Goal: Task Accomplishment & Management: Manage account settings

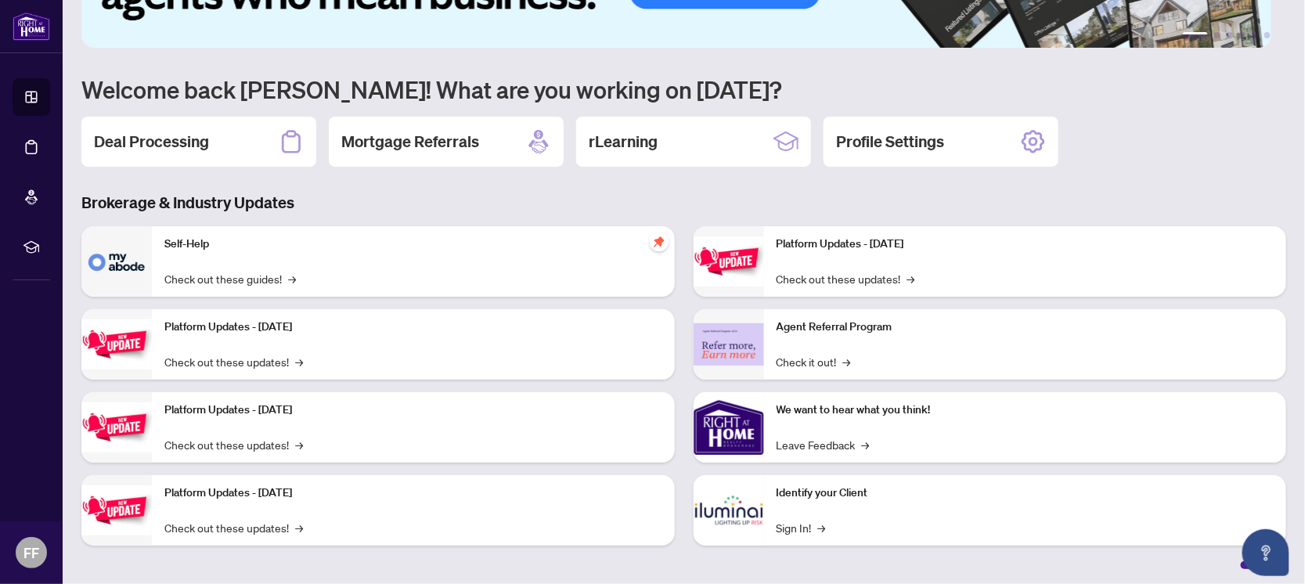
scroll to position [103, 0]
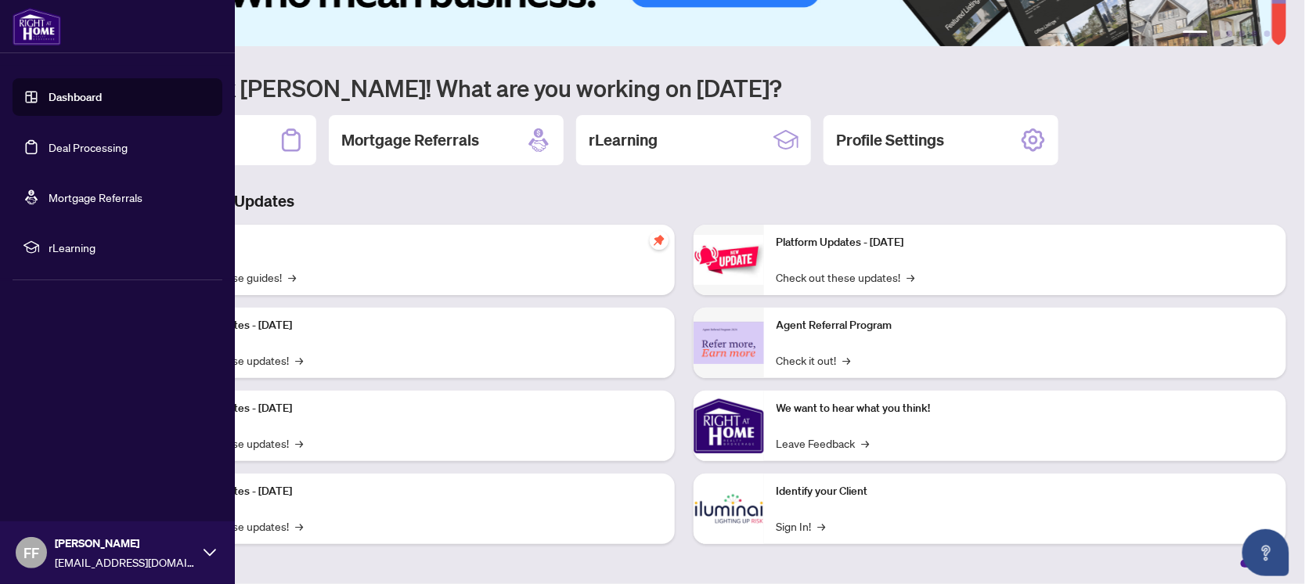
click at [49, 151] on link "Deal Processing" at bounding box center [88, 147] width 79 height 14
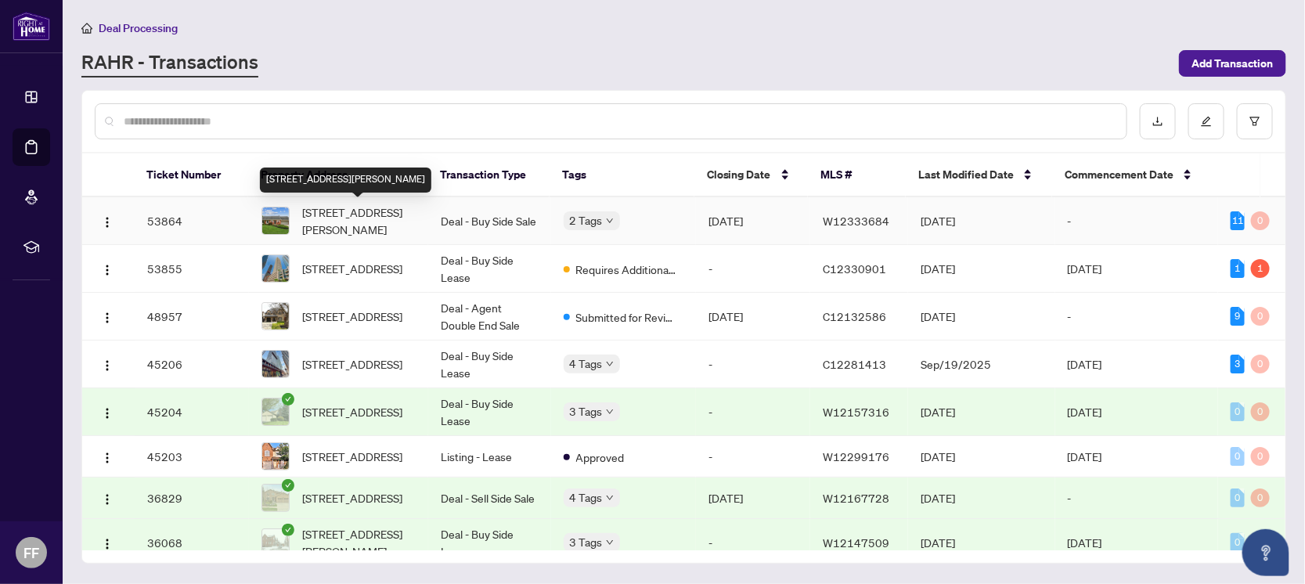
click at [350, 221] on span "[STREET_ADDRESS][PERSON_NAME]" at bounding box center [359, 221] width 114 height 34
click at [398, 266] on span "[STREET_ADDRESS]" at bounding box center [352, 268] width 100 height 17
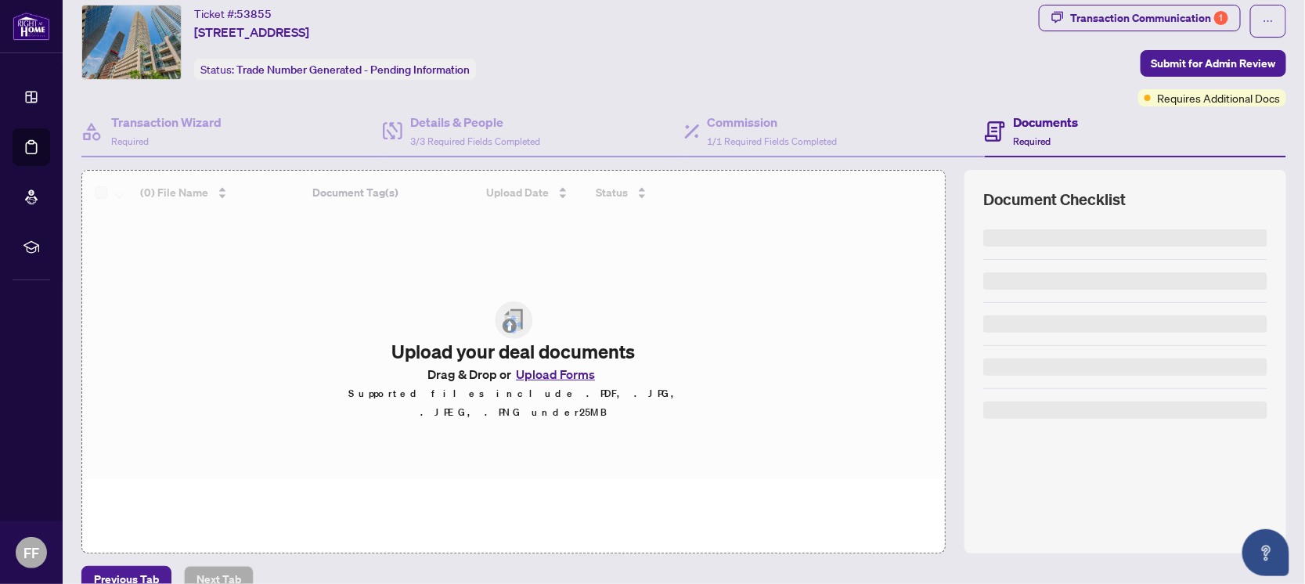
scroll to position [70, 0]
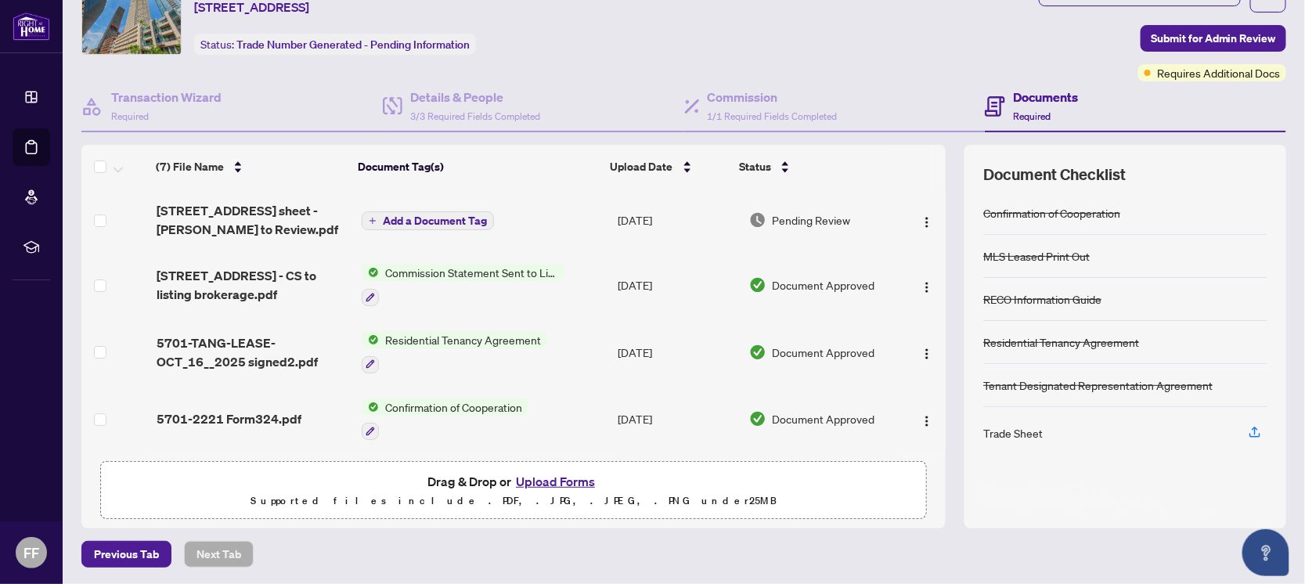
click at [1014, 429] on div "Trade Sheet" at bounding box center [1012, 432] width 59 height 17
click at [444, 215] on span "Add a Document Tag" at bounding box center [435, 220] width 104 height 11
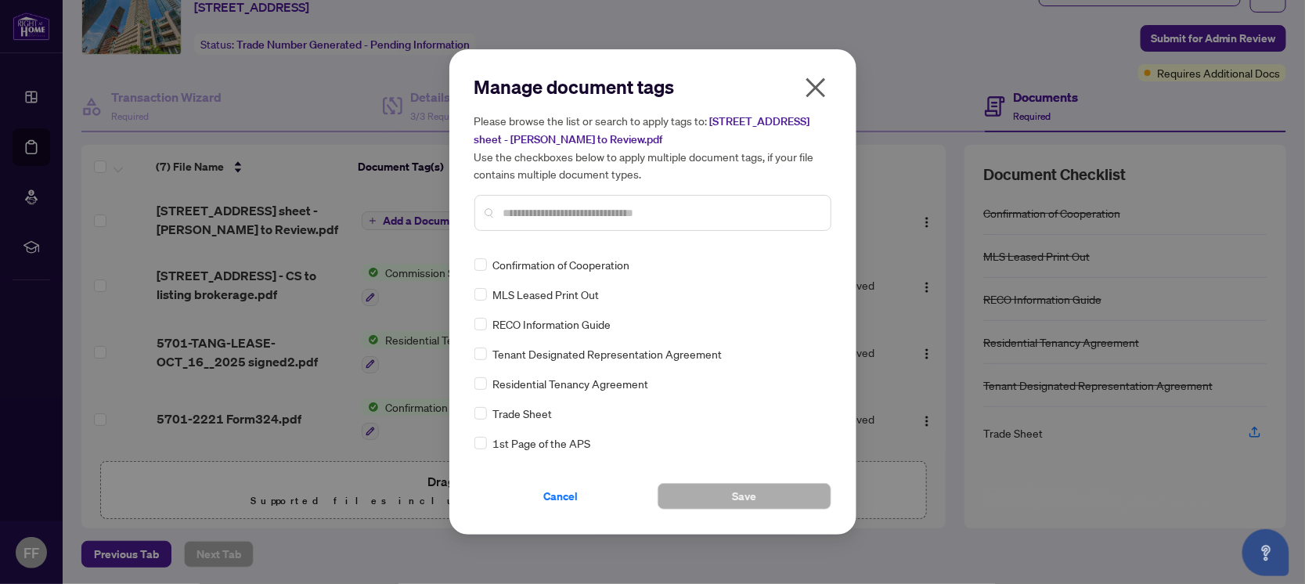
click at [810, 117] on span "[STREET_ADDRESS] sheet - [PERSON_NAME] to Review.pdf" at bounding box center [642, 130] width 336 height 32
click at [818, 93] on icon "close" at bounding box center [815, 87] width 25 height 25
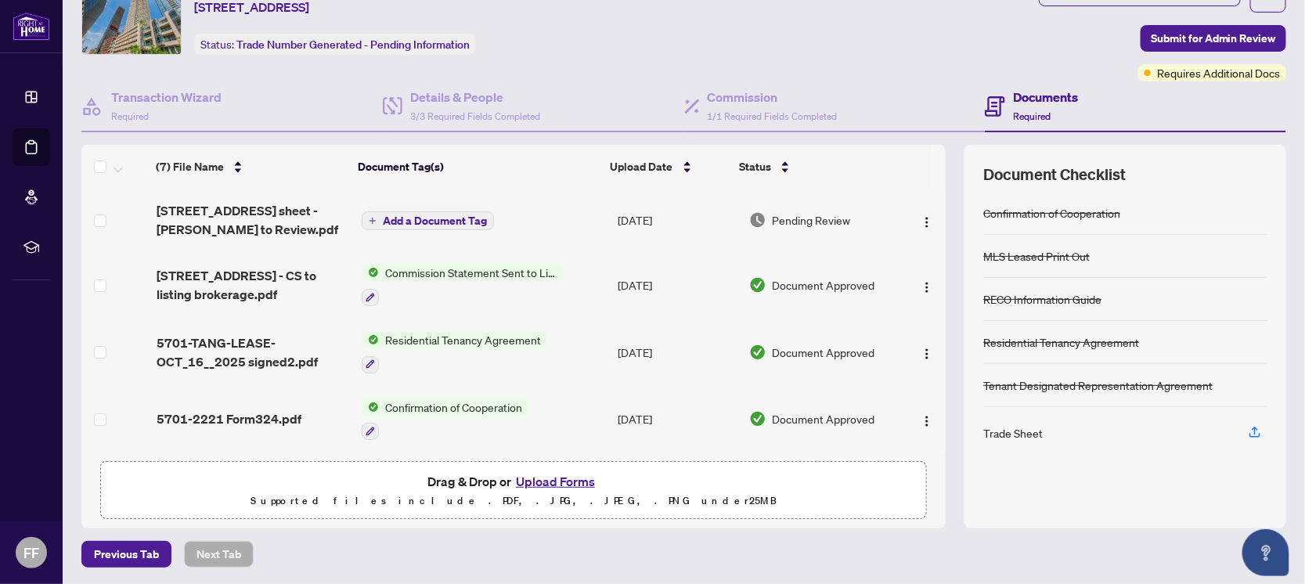
click at [1003, 431] on div "Trade Sheet" at bounding box center [1012, 432] width 59 height 17
click at [1248, 429] on icon "button" at bounding box center [1255, 432] width 14 height 14
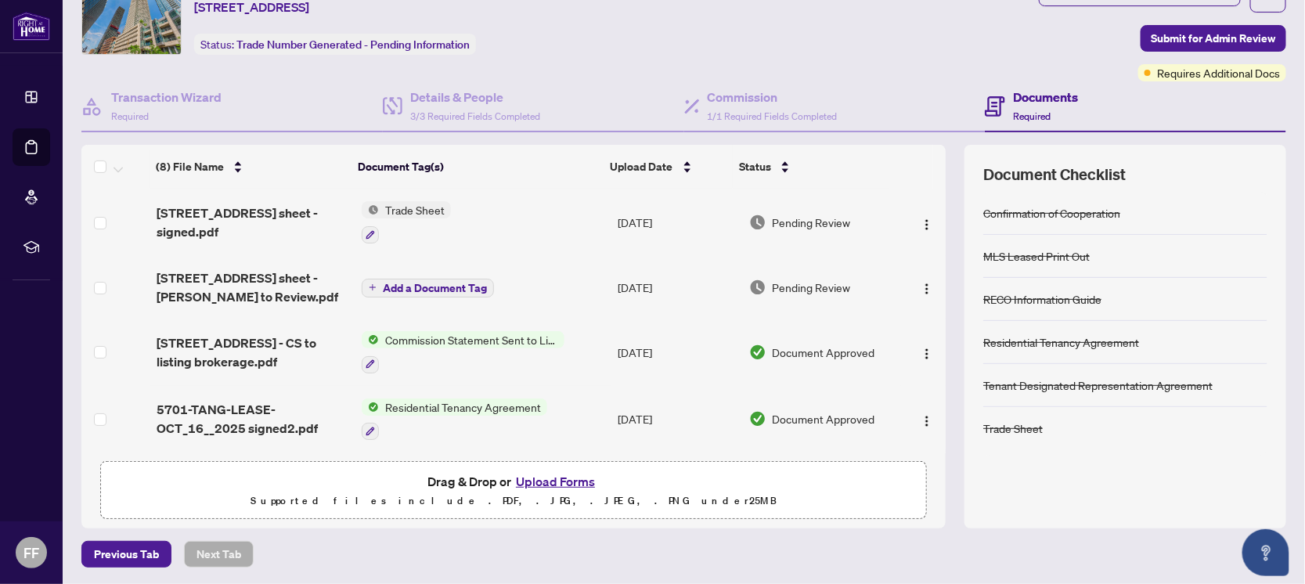
scroll to position [0, 0]
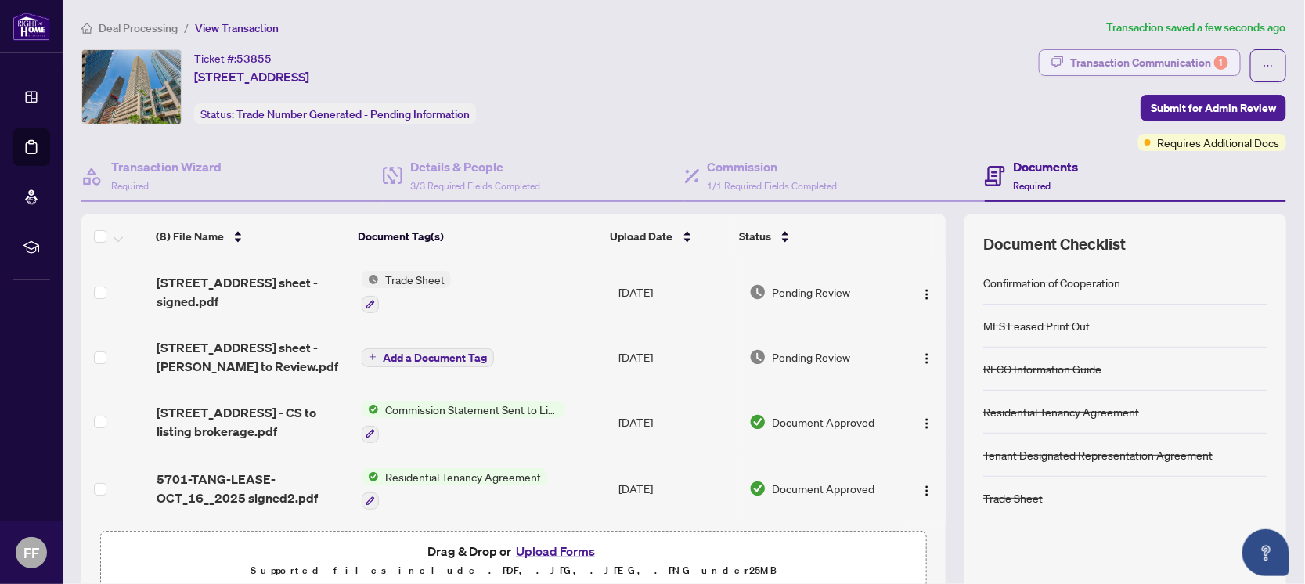
click at [1167, 62] on div "Transaction Communication 1" at bounding box center [1149, 62] width 158 height 25
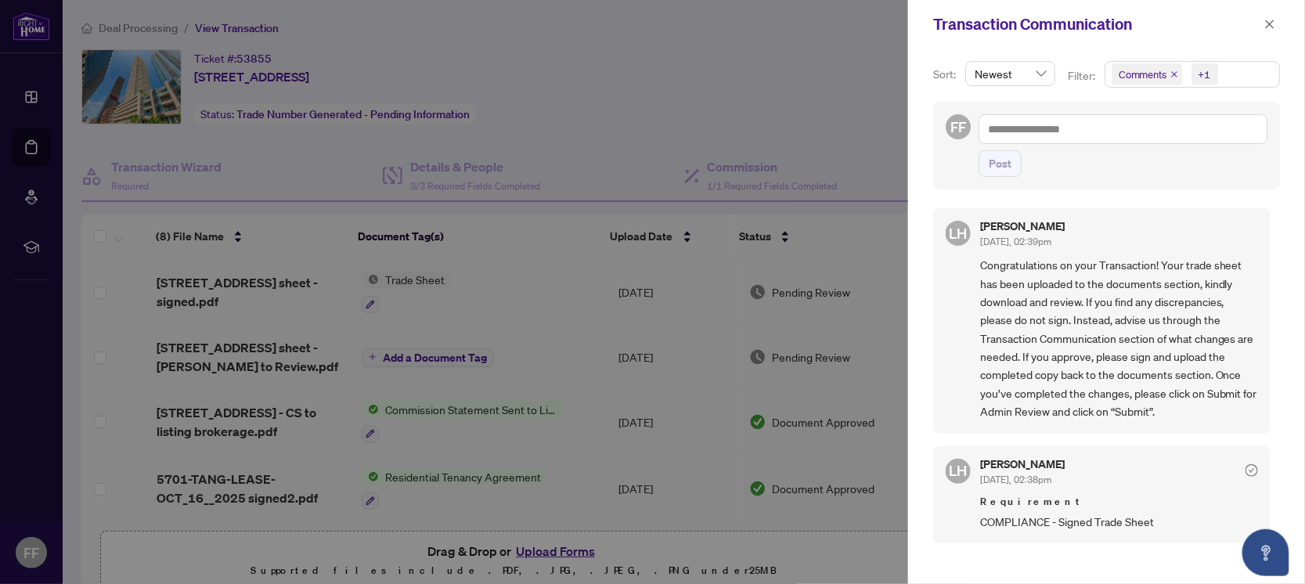
scroll to position [2, 0]
click at [1267, 24] on icon "close" at bounding box center [1269, 24] width 11 height 11
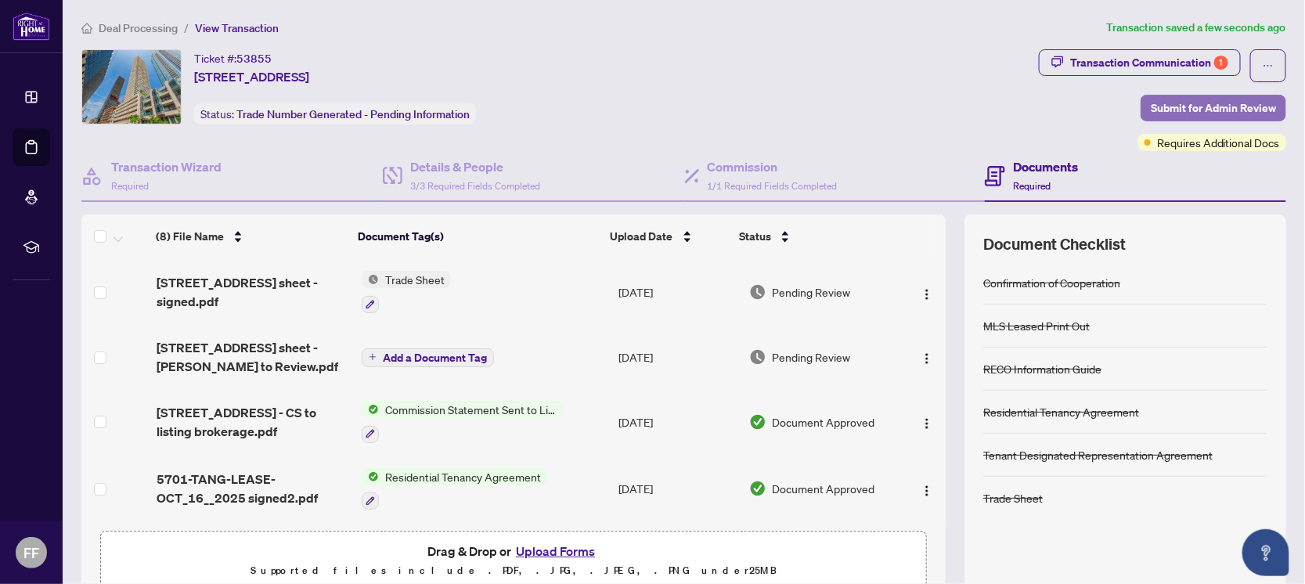
click at [1191, 103] on span "Submit for Admin Review" at bounding box center [1213, 107] width 125 height 25
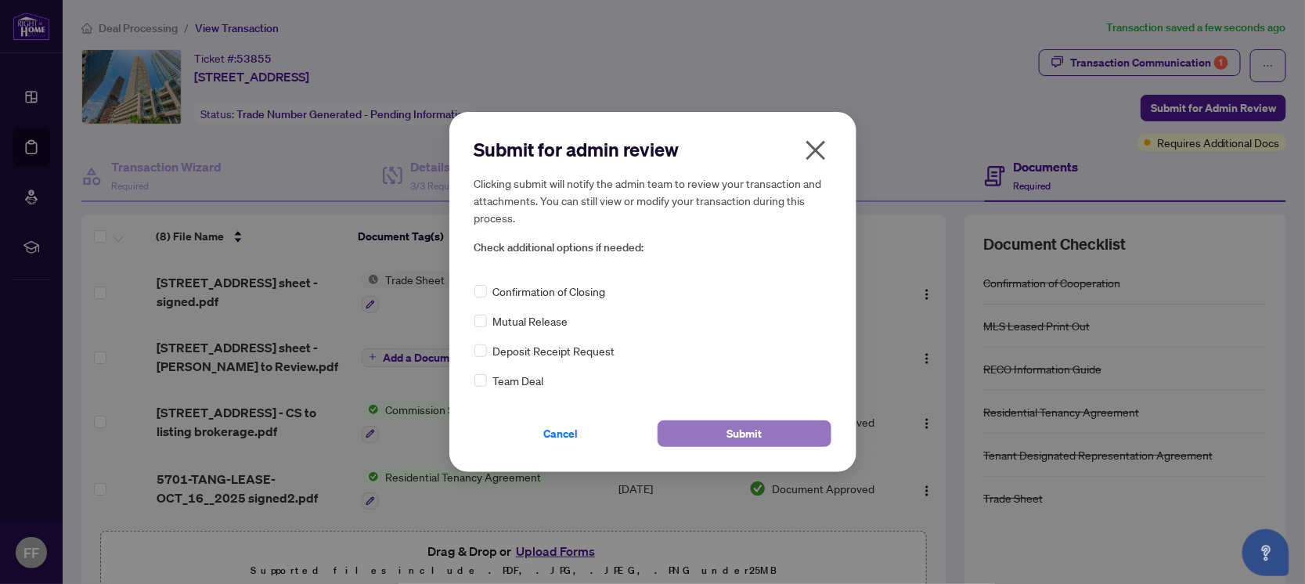
click at [748, 434] on span "Submit" at bounding box center [743, 433] width 35 height 25
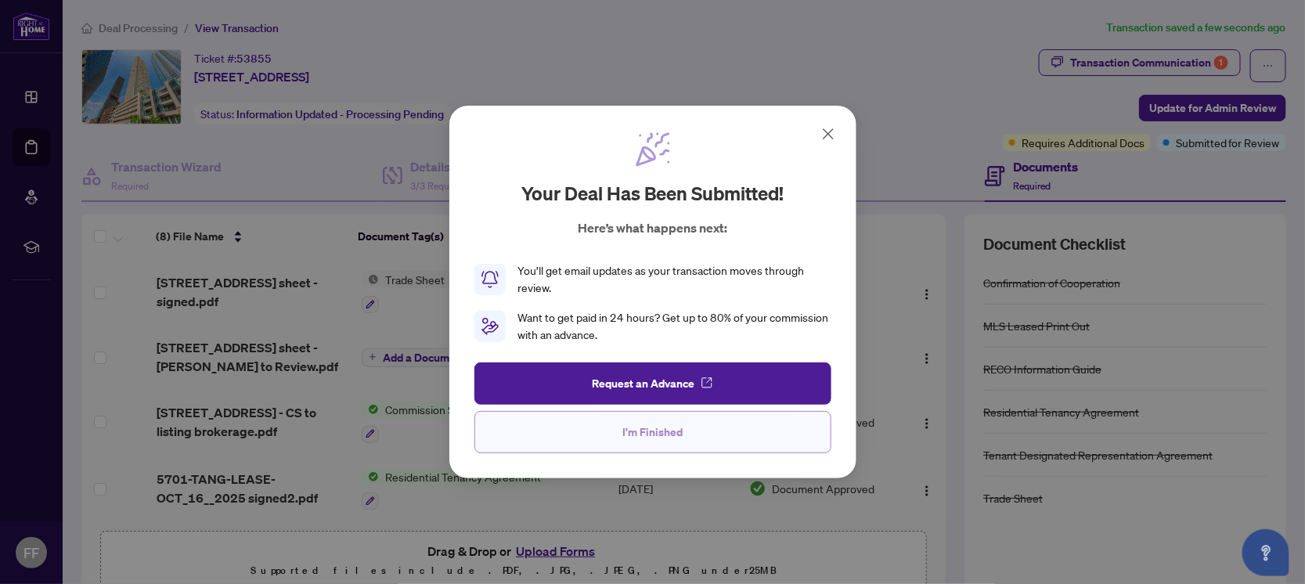
click at [640, 441] on span "I'm Finished" at bounding box center [652, 432] width 60 height 25
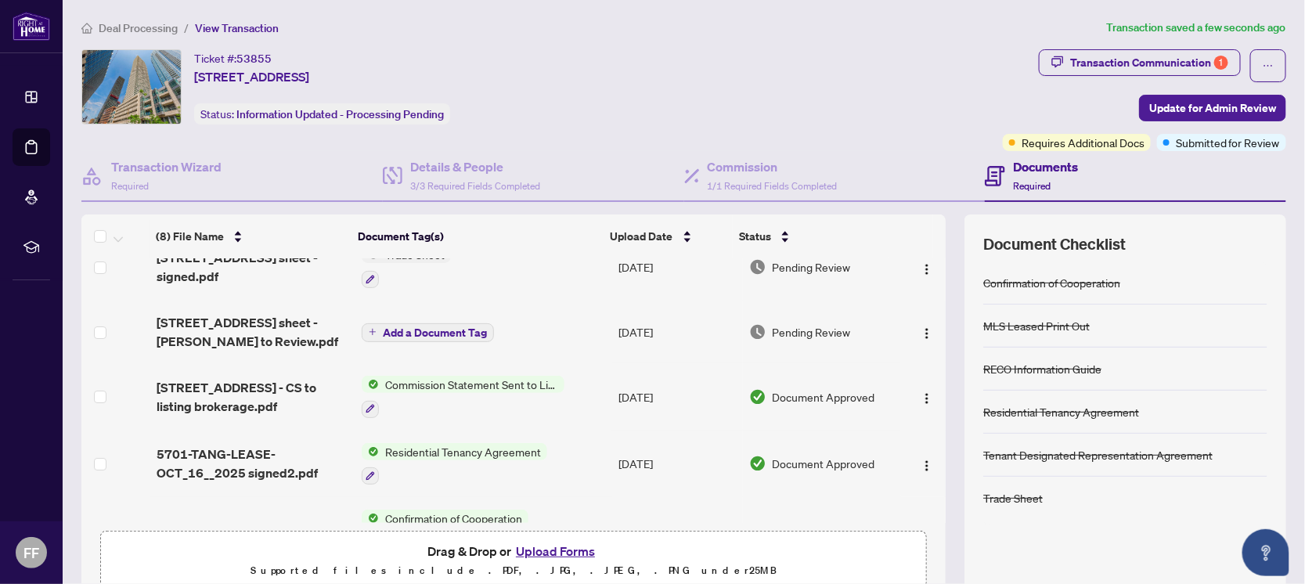
scroll to position [0, 0]
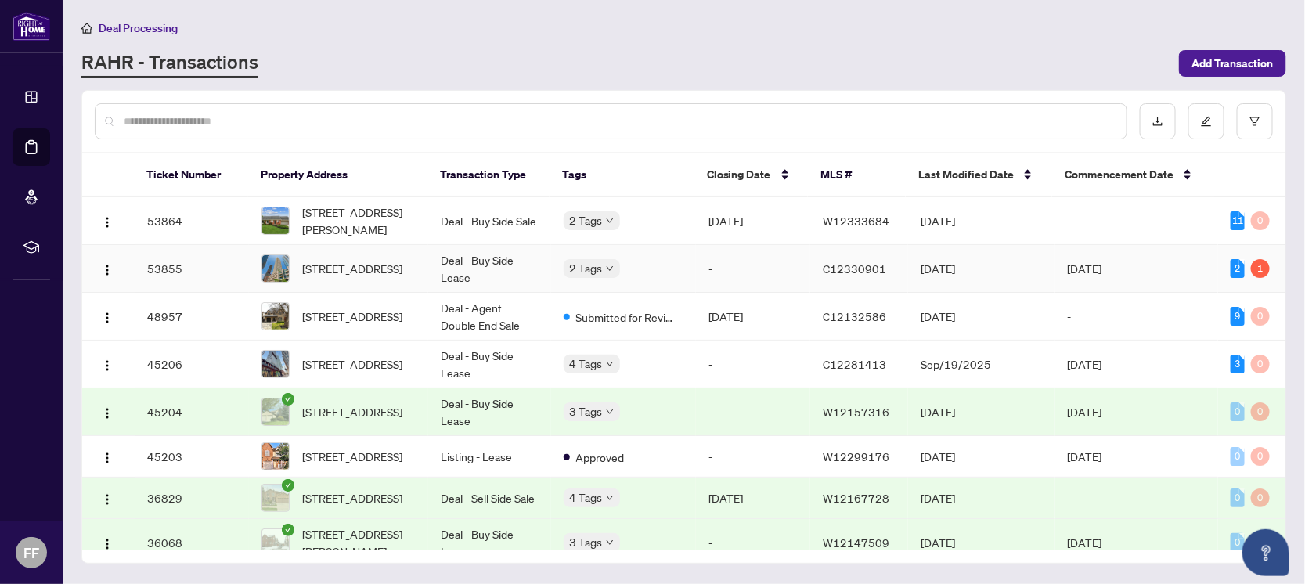
click at [1251, 267] on div "1" at bounding box center [1260, 268] width 19 height 19
click at [1258, 267] on div "1" at bounding box center [1260, 268] width 19 height 19
click at [1158, 271] on td "[DATE]" at bounding box center [1137, 269] width 164 height 48
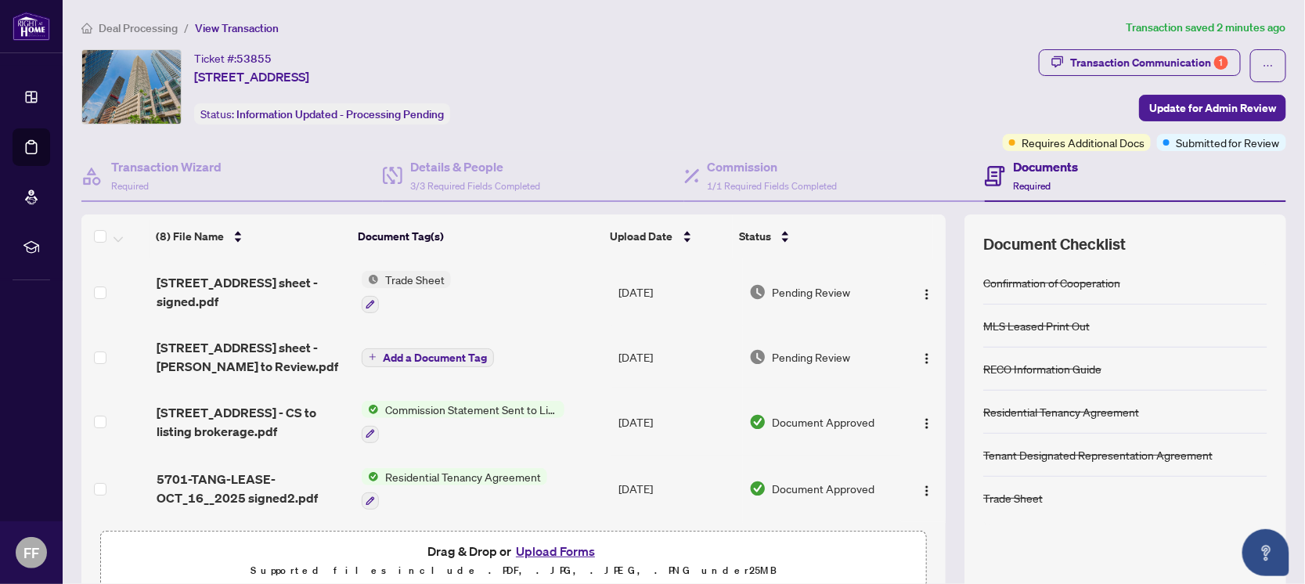
click at [429, 354] on span "Add a Document Tag" at bounding box center [435, 357] width 104 height 11
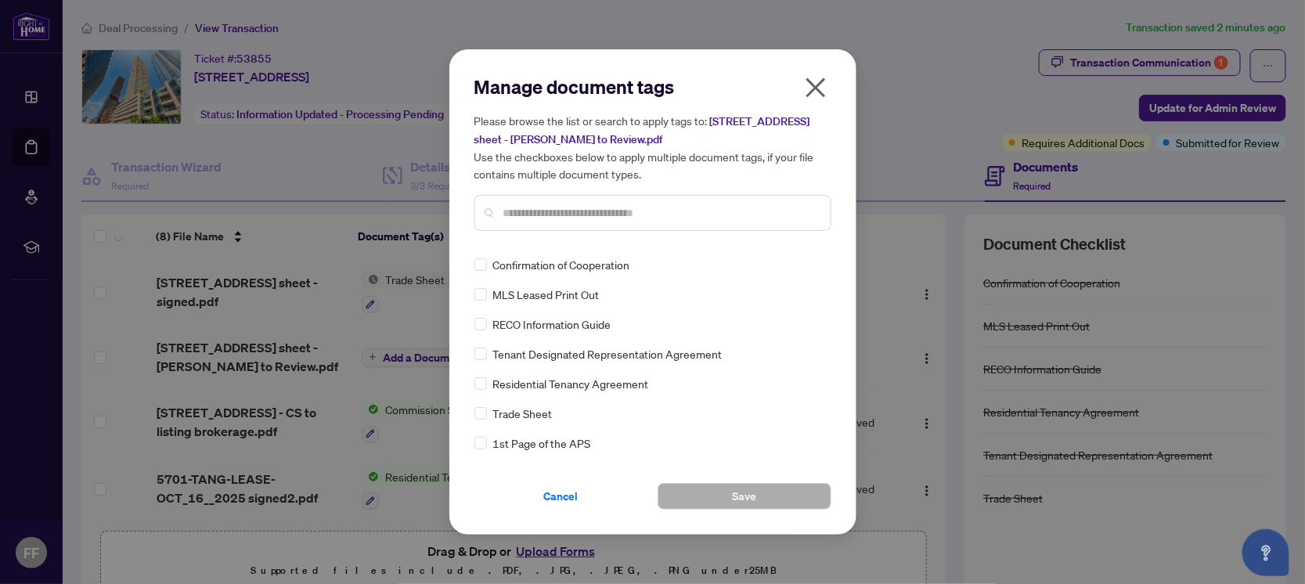
click at [820, 88] on icon "close" at bounding box center [815, 87] width 25 height 25
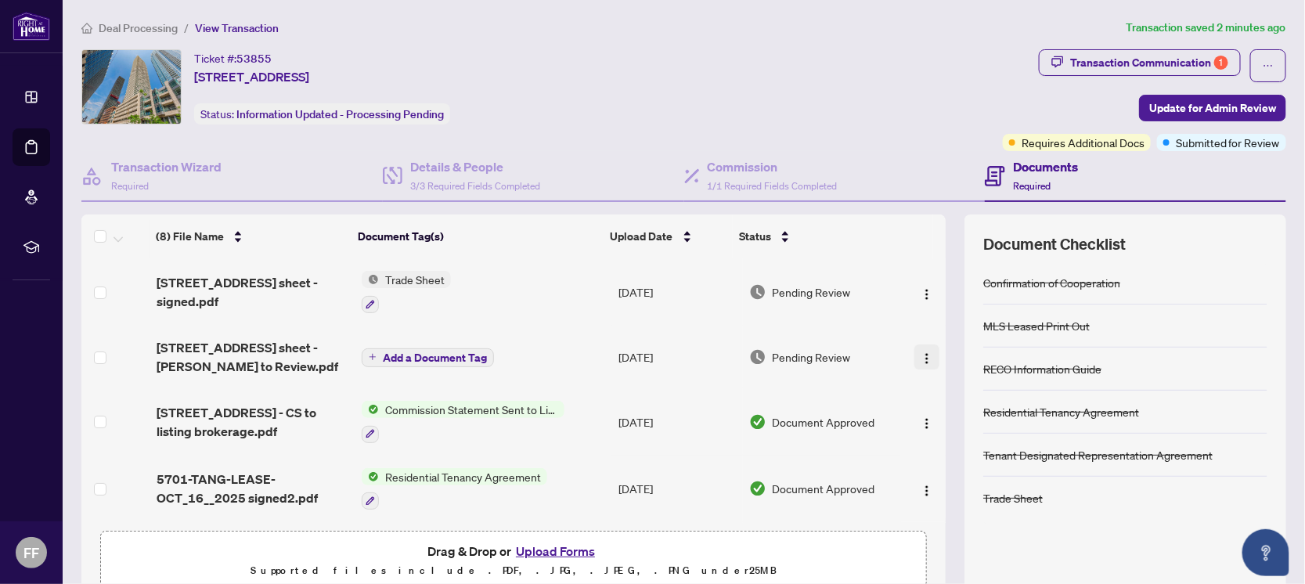
click at [921, 357] on img "button" at bounding box center [927, 358] width 13 height 13
